Goal: Information Seeking & Learning: Check status

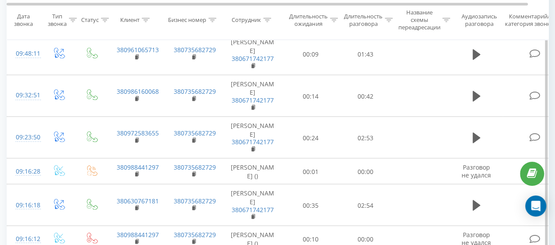
scroll to position [616, 0]
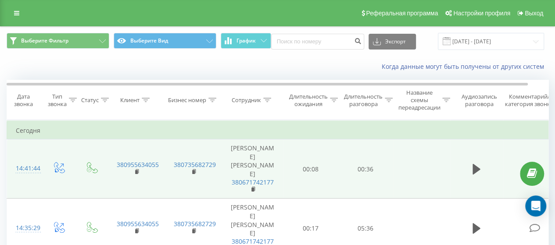
scroll to position [88, 0]
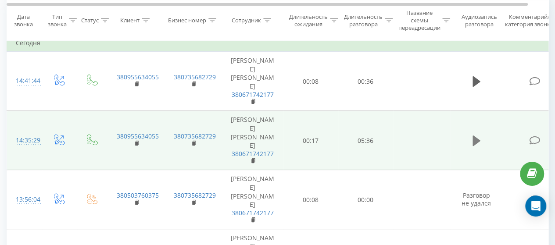
click at [476, 135] on icon at bounding box center [476, 141] width 8 height 12
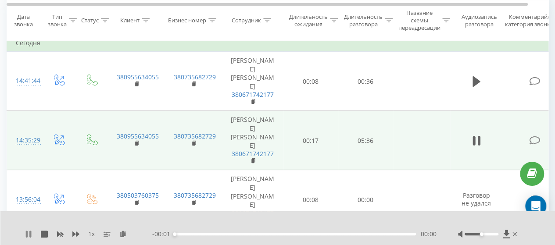
click at [26, 231] on icon at bounding box center [27, 234] width 2 height 7
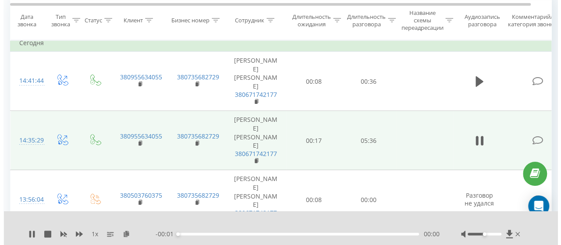
scroll to position [0, 0]
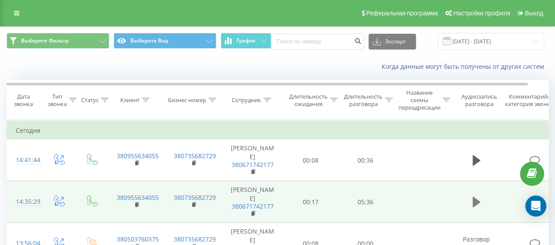
click at [478, 203] on icon at bounding box center [476, 202] width 8 height 12
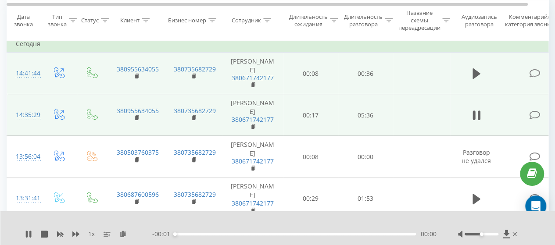
scroll to position [88, 0]
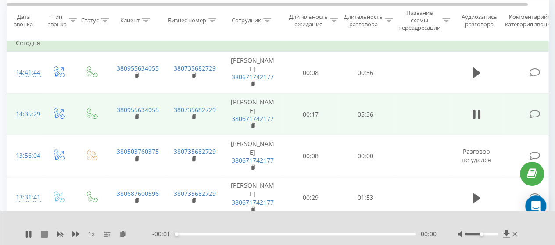
click at [44, 231] on icon at bounding box center [44, 234] width 7 height 7
click at [507, 231] on icon at bounding box center [506, 234] width 7 height 8
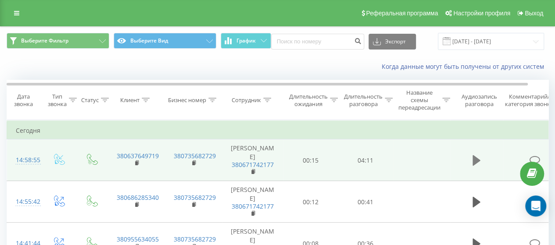
click at [478, 160] on icon at bounding box center [476, 160] width 8 height 11
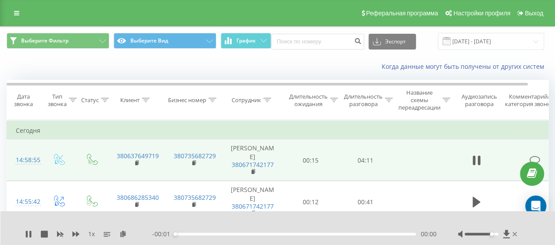
click at [490, 233] on div at bounding box center [481, 234] width 34 height 3
click at [492, 232] on div "Метка доступности" at bounding box center [492, 234] width 4 height 4
drag, startPoint x: 493, startPoint y: 229, endPoint x: 503, endPoint y: 229, distance: 9.6
click at [503, 230] on div at bounding box center [488, 234] width 61 height 9
click at [335, 233] on div "00:04" at bounding box center [295, 234] width 241 height 3
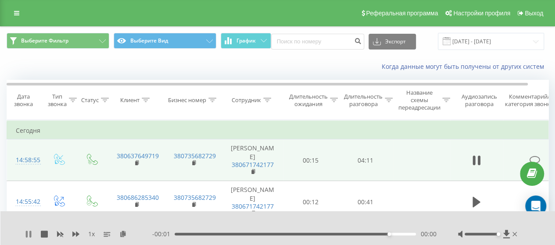
click at [27, 231] on icon at bounding box center [27, 234] width 2 height 7
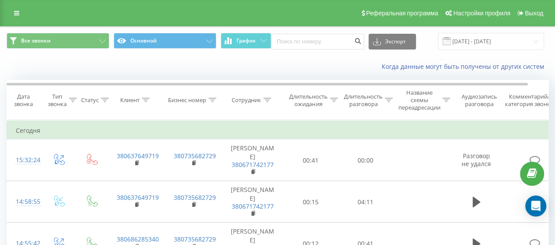
click at [387, 98] on icon at bounding box center [389, 100] width 8 height 4
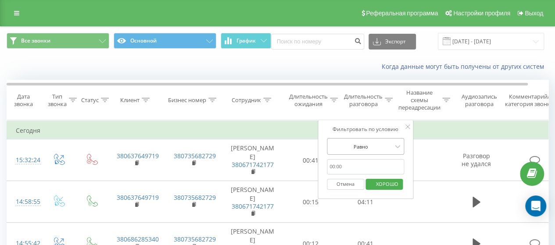
click at [374, 148] on div at bounding box center [360, 147] width 62 height 8
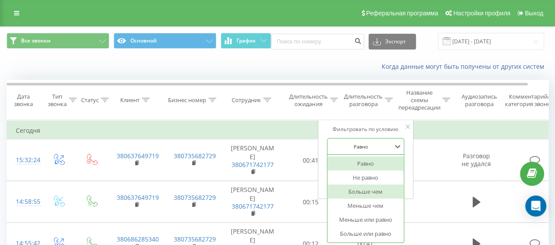
click at [371, 190] on font "Больше чем" at bounding box center [365, 192] width 34 height 8
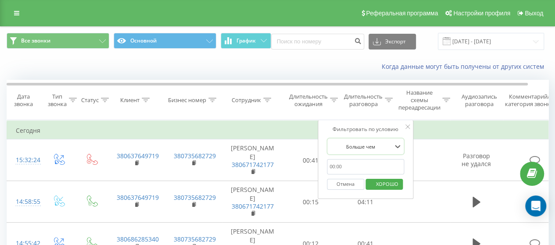
click at [347, 164] on input "text" at bounding box center [365, 166] width 77 height 15
type input "00:59"
click at [389, 185] on font "ХОРОШО" at bounding box center [387, 184] width 22 height 7
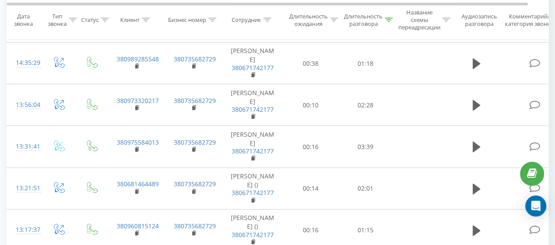
scroll to position [307, 0]
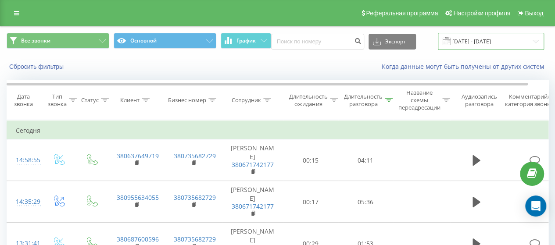
click at [478, 38] on input "[DATE] - [DATE]" at bounding box center [491, 41] width 106 height 17
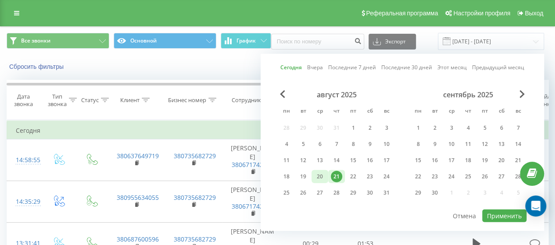
click at [319, 177] on font "20" at bounding box center [320, 176] width 6 height 7
click at [509, 215] on font "Применить" at bounding box center [504, 216] width 35 height 8
type input "[DATE] - [DATE]"
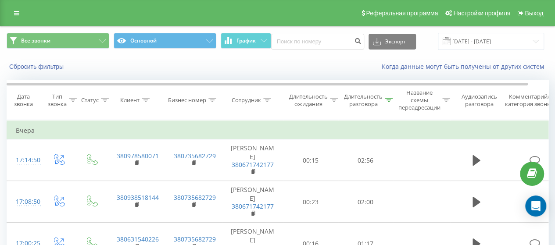
click at [388, 96] on div at bounding box center [389, 99] width 8 height 7
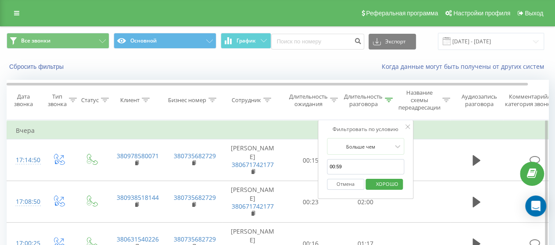
click at [347, 185] on font "Отмена" at bounding box center [345, 184] width 18 height 7
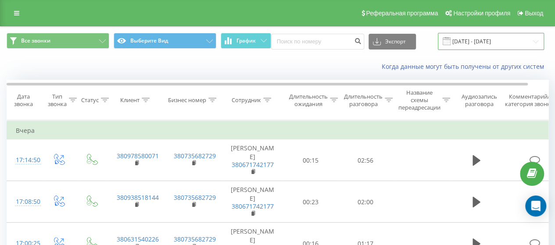
click at [507, 43] on input "[DATE] - [DATE]" at bounding box center [491, 41] width 106 height 17
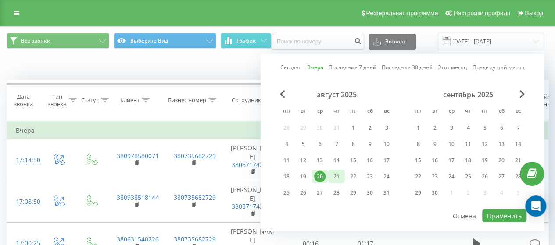
click at [336, 175] on font "21" at bounding box center [336, 176] width 6 height 7
click at [512, 214] on font "Применить" at bounding box center [504, 216] width 35 height 8
type input "[DATE] - [DATE]"
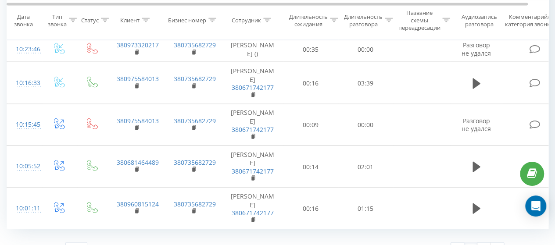
scroll to position [919, 0]
